Goal: Task Accomplishment & Management: Complete application form

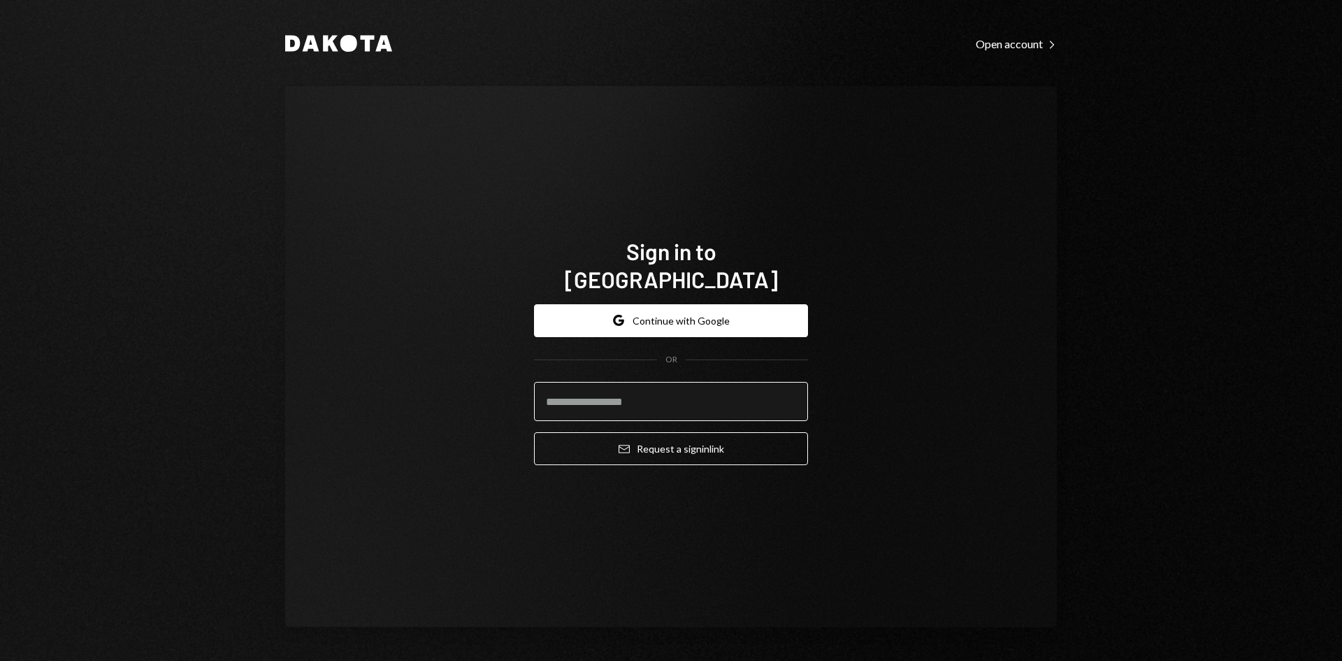
click at [582, 386] on input "email" at bounding box center [671, 401] width 274 height 39
type input "**********"
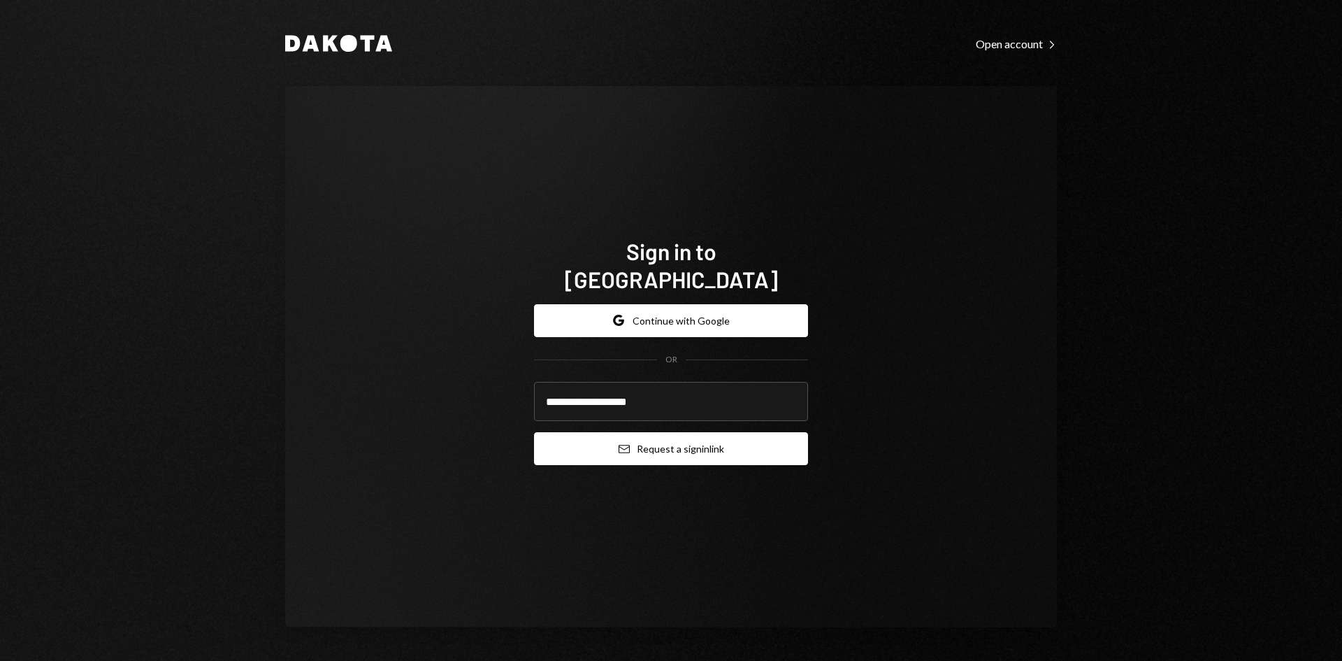
click at [644, 436] on button "Email Request a sign in link" at bounding box center [671, 448] width 274 height 33
